Goal: Task Accomplishment & Management: Manage account settings

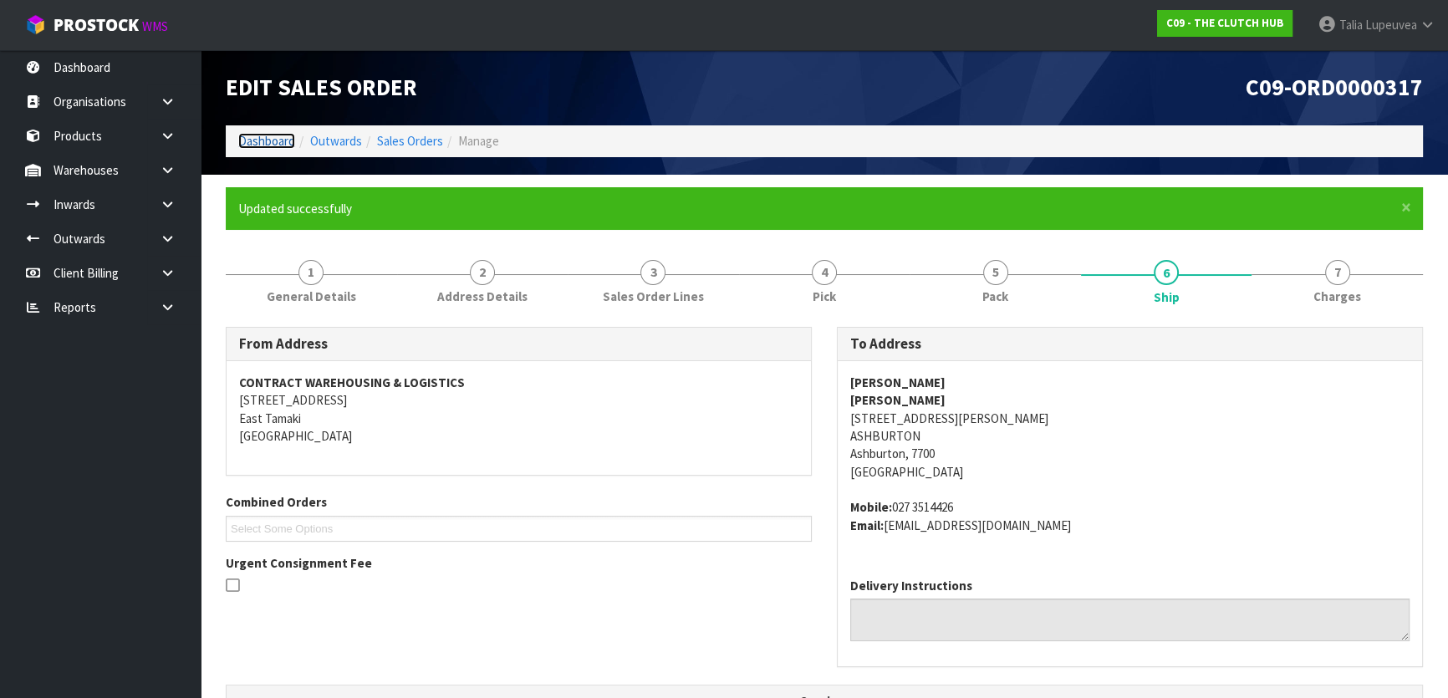
click at [282, 143] on link "Dashboard" at bounding box center [266, 141] width 57 height 16
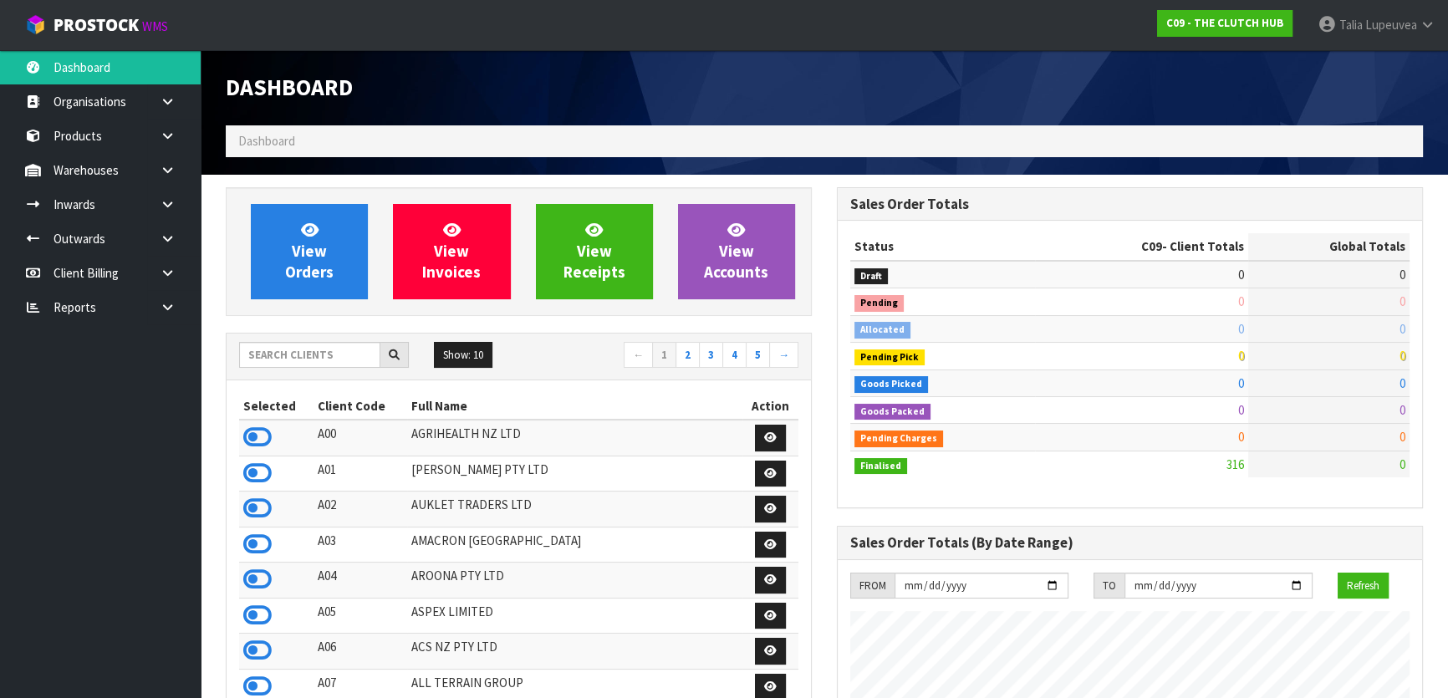
scroll to position [1237, 610]
click at [684, 354] on link "2" at bounding box center [687, 355] width 24 height 27
click at [251, 511] on icon at bounding box center [257, 508] width 28 height 25
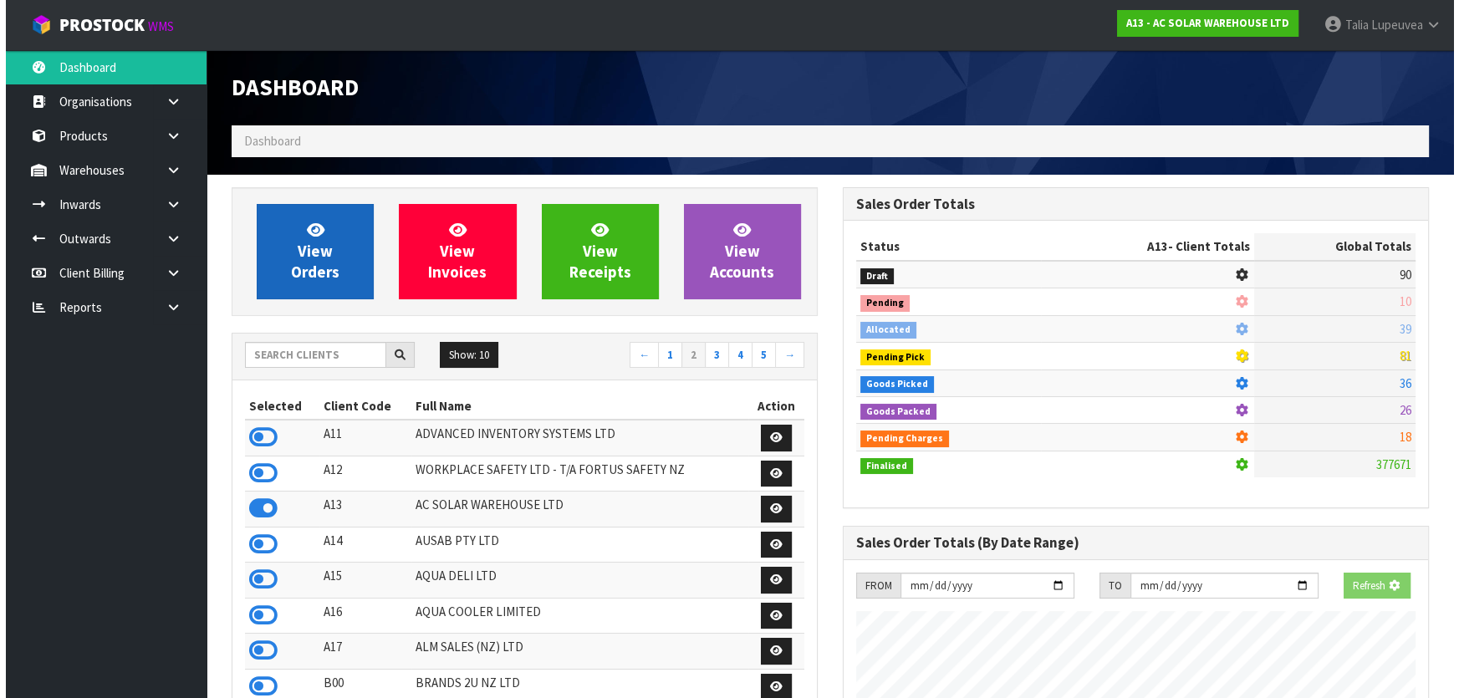
scroll to position [1371, 610]
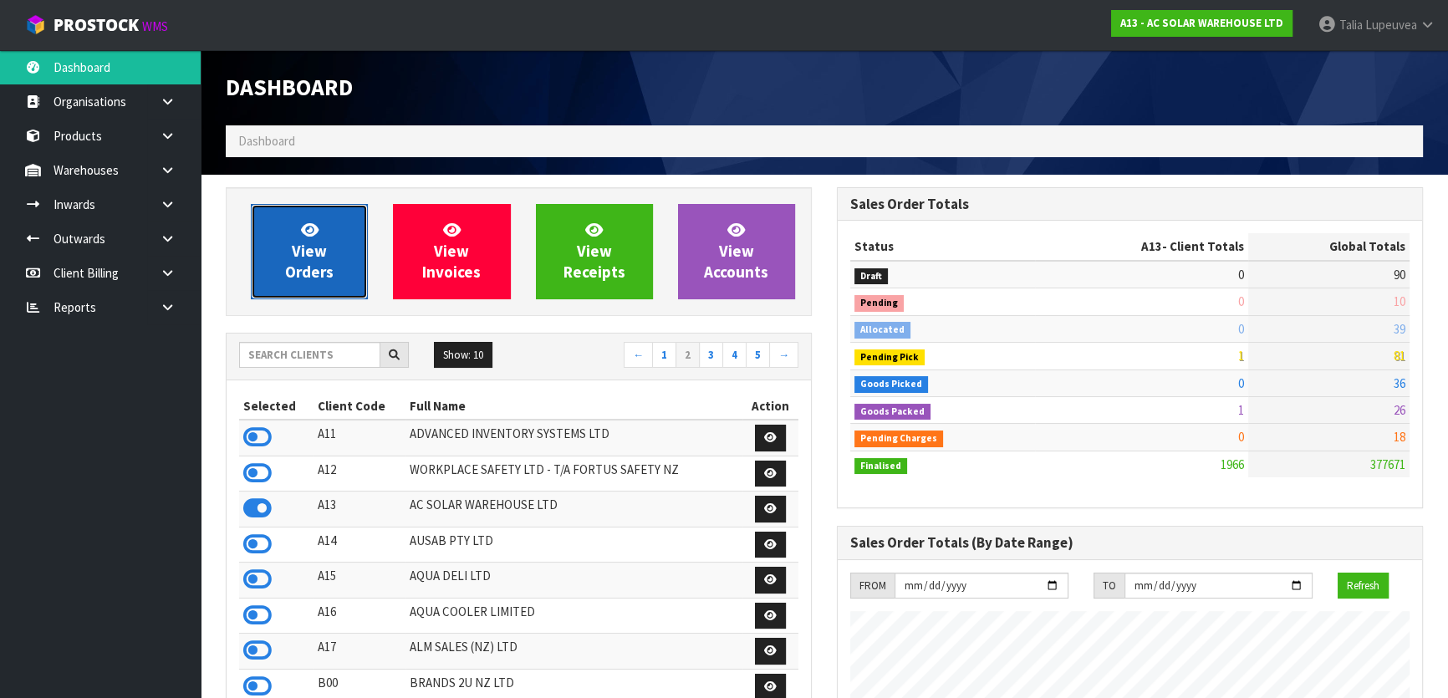
click at [324, 257] on span "View Orders" at bounding box center [309, 251] width 48 height 63
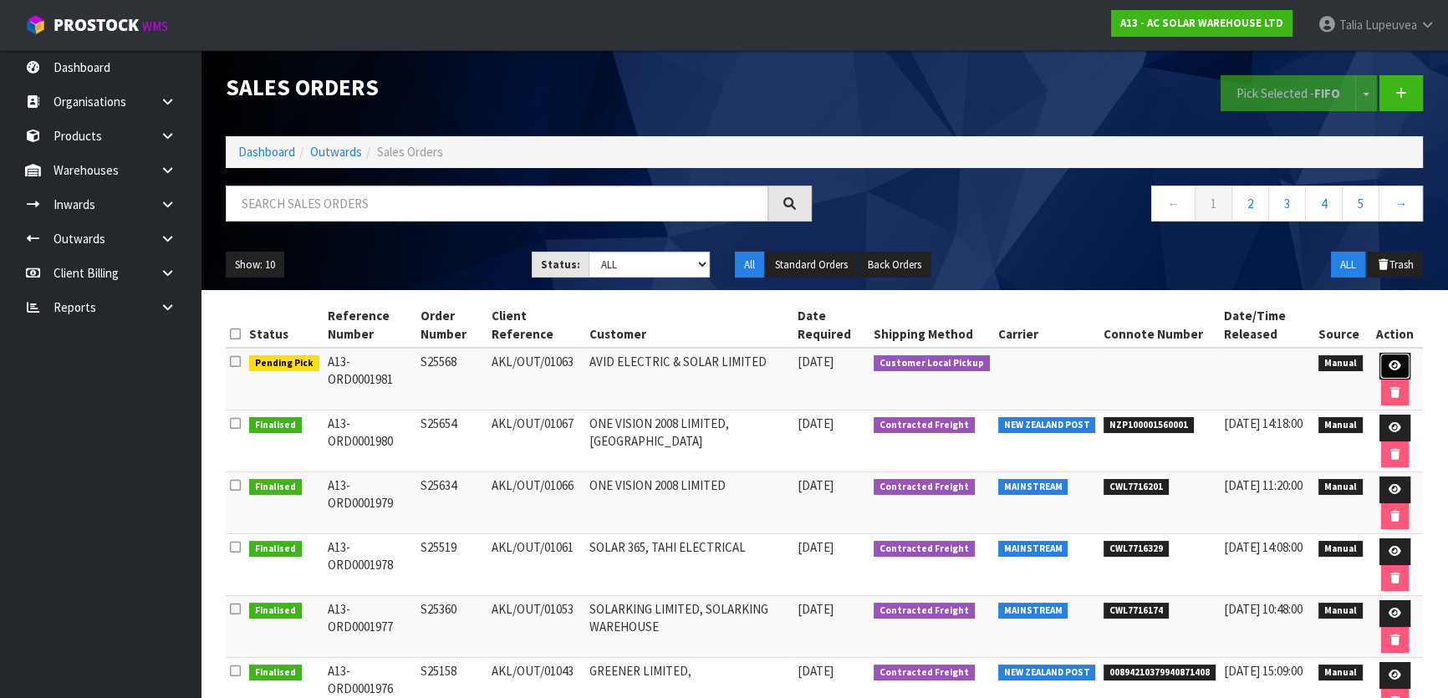
click at [1400, 372] on link at bounding box center [1394, 366] width 31 height 27
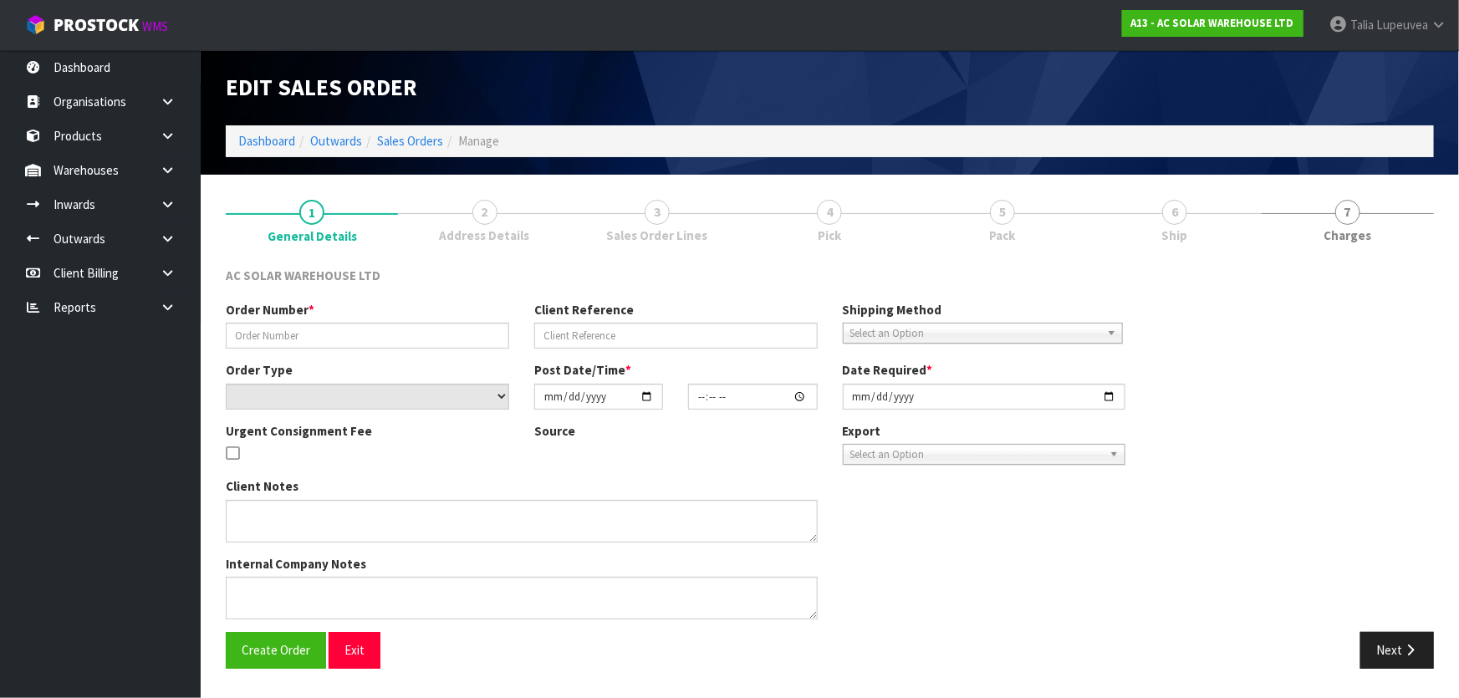
type input "S25568"
type input "AKL/OUT/01063"
select select "number:0"
type input "[DATE]"
type input "11:31:00.000"
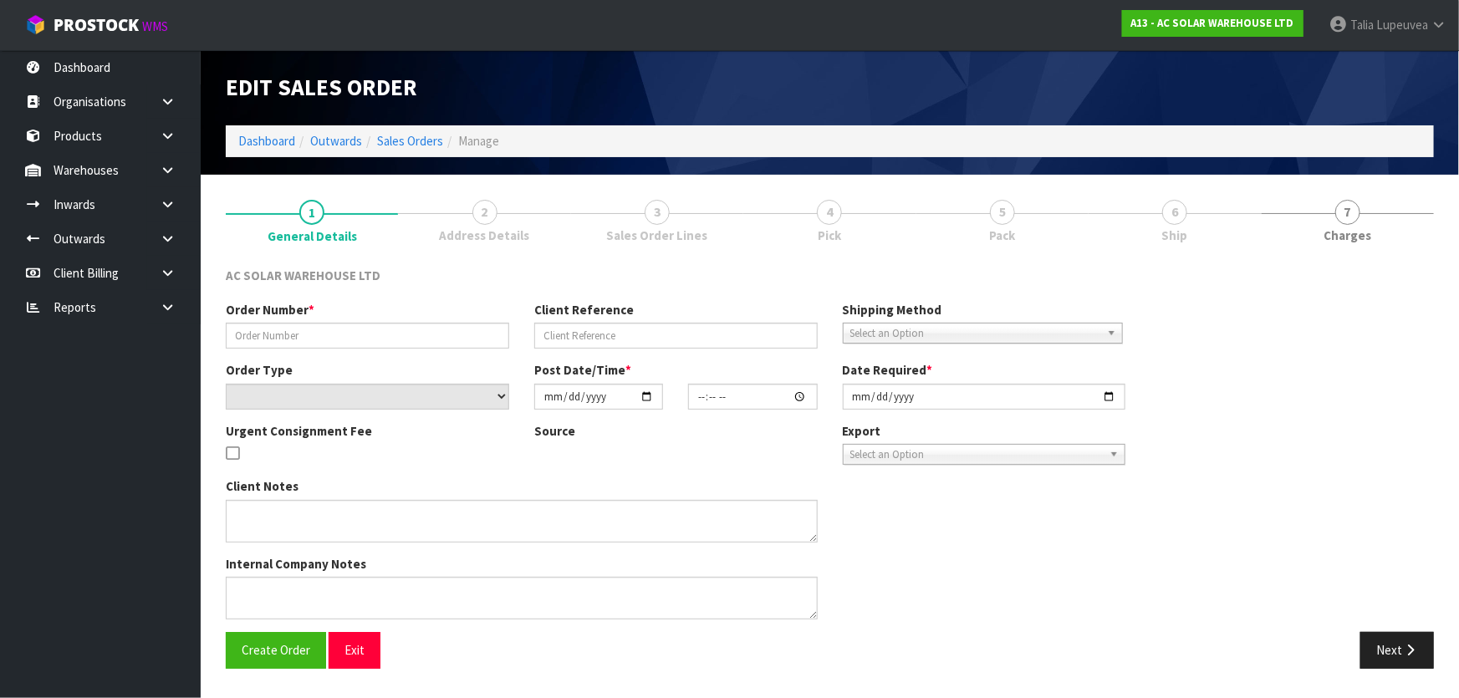
type input "[DATE]"
type textarea "CUSTOMER TO COLLECT [DATE] 7:30AM DOES NOT NEED TO BE PACKED/STRAPPED ONTO A PA…"
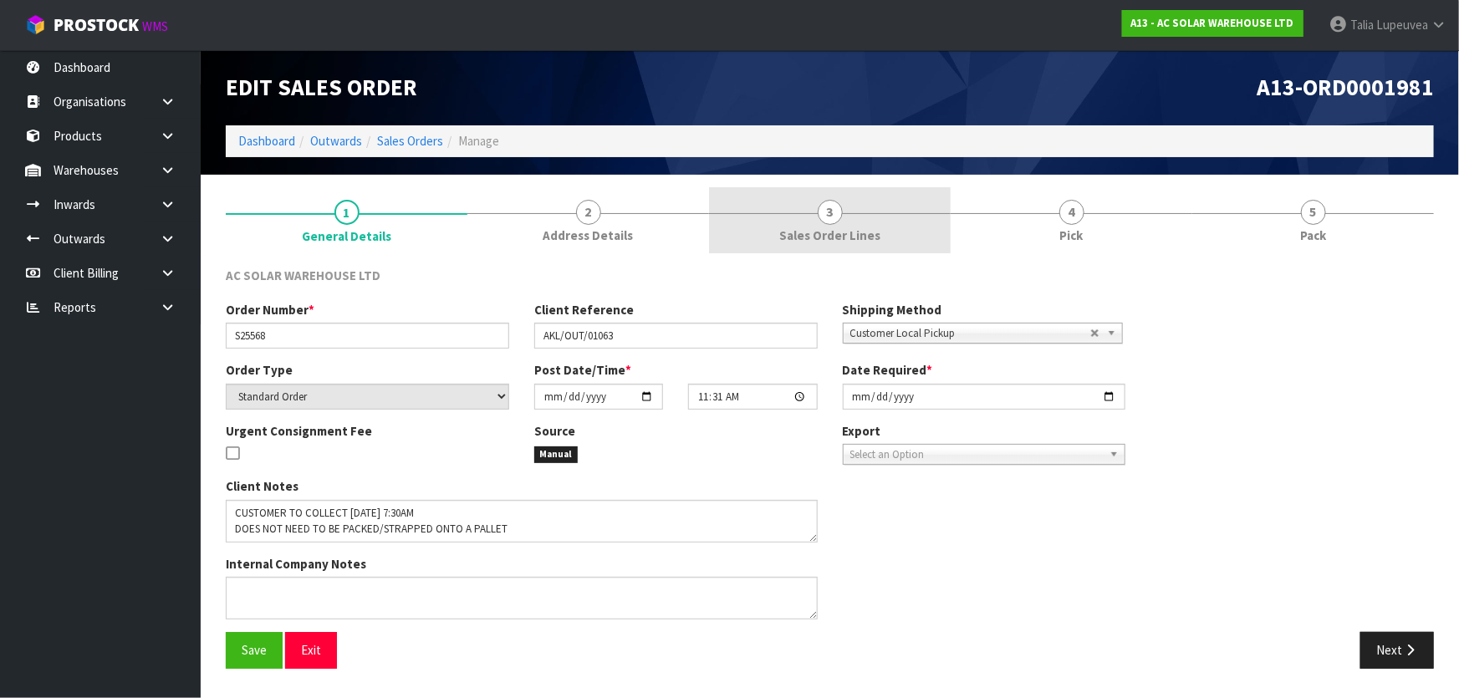
click at [852, 215] on link "3 Sales Order Lines" at bounding box center [830, 220] width 242 height 66
